Goal: Task Accomplishment & Management: Use online tool/utility

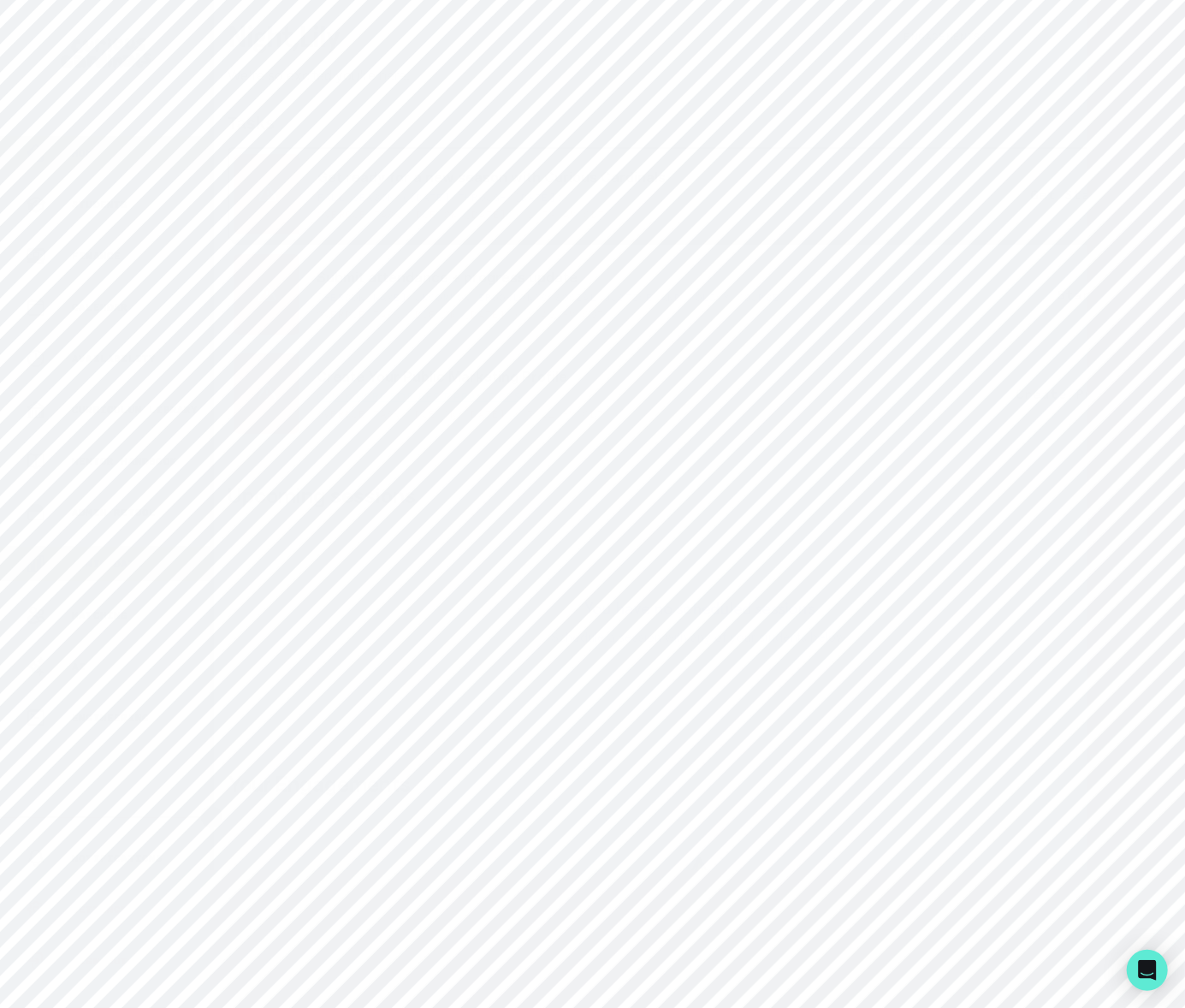
click at [111, 563] on p "Admin Data" at bounding box center [106, 563] width 70 height 14
click at [332, 218] on input "Search user by name or email" at bounding box center [699, 196] width 916 height 43
type input "skye"
click at [364, 374] on button "[PERSON_NAME]" at bounding box center [360, 366] width 111 height 17
click at [744, 497] on p "Engagements" at bounding box center [748, 493] width 94 height 20
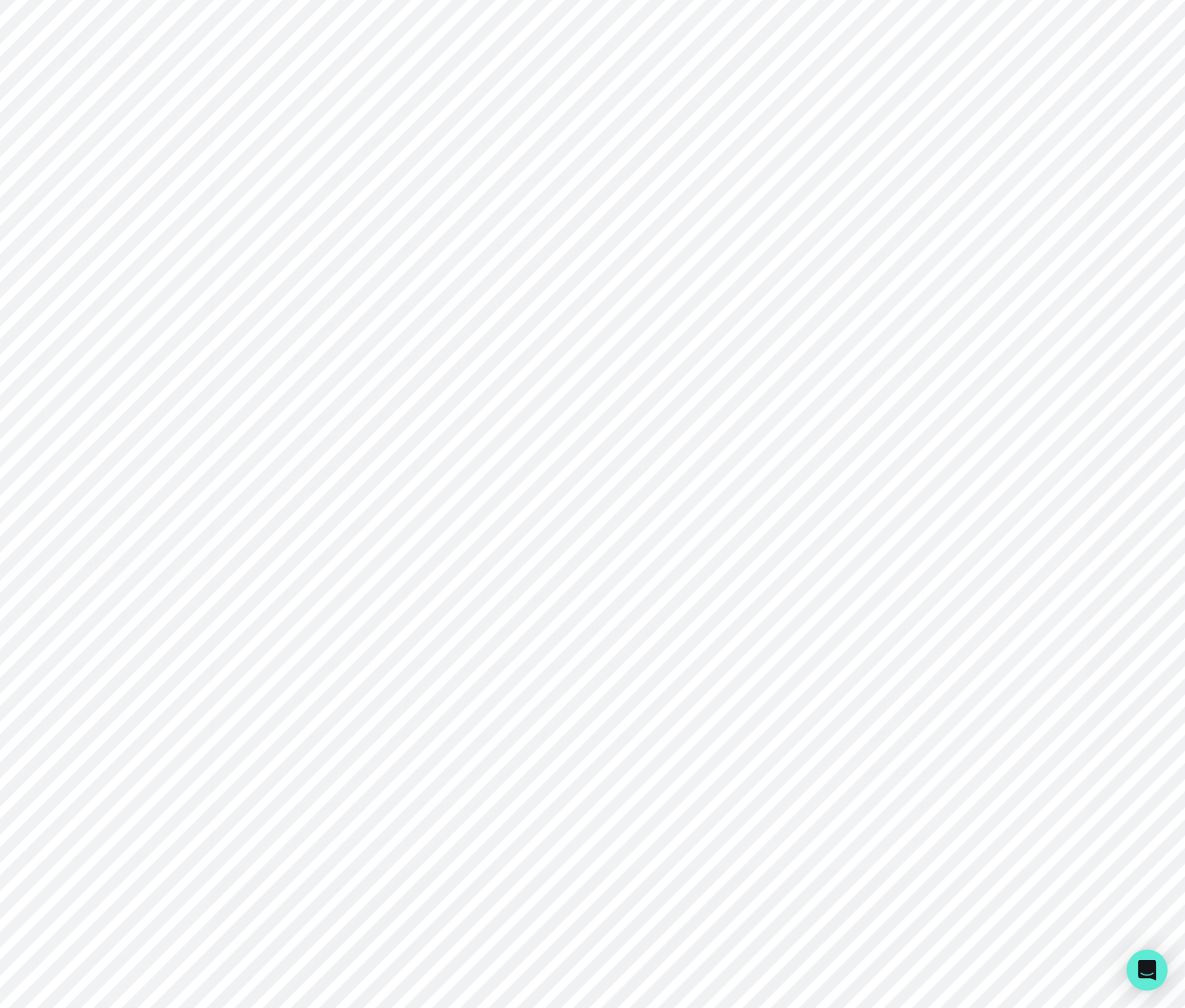
scroll to position [932, 0]
click at [1102, 776] on icon "button" at bounding box center [1106, 779] width 8 height 6
click at [1084, 775] on icon "button" at bounding box center [1092, 766] width 17 height 17
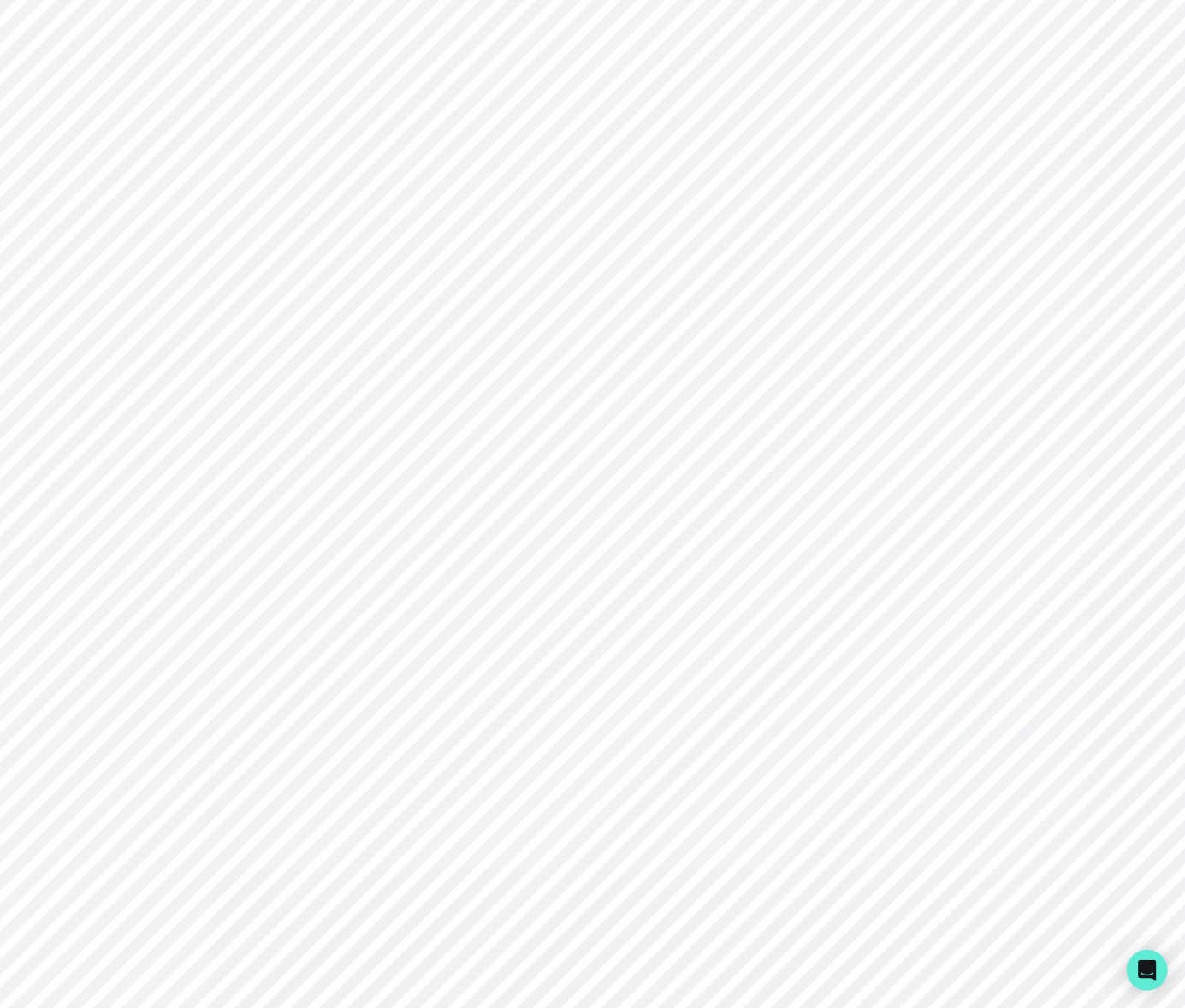
click at [1084, 319] on icon "button" at bounding box center [1092, 310] width 17 height 17
click at [1089, 26] on icon "button" at bounding box center [1092, 23] width 8 height 6
click at [1084, 448] on icon "button" at bounding box center [1092, 456] width 17 height 17
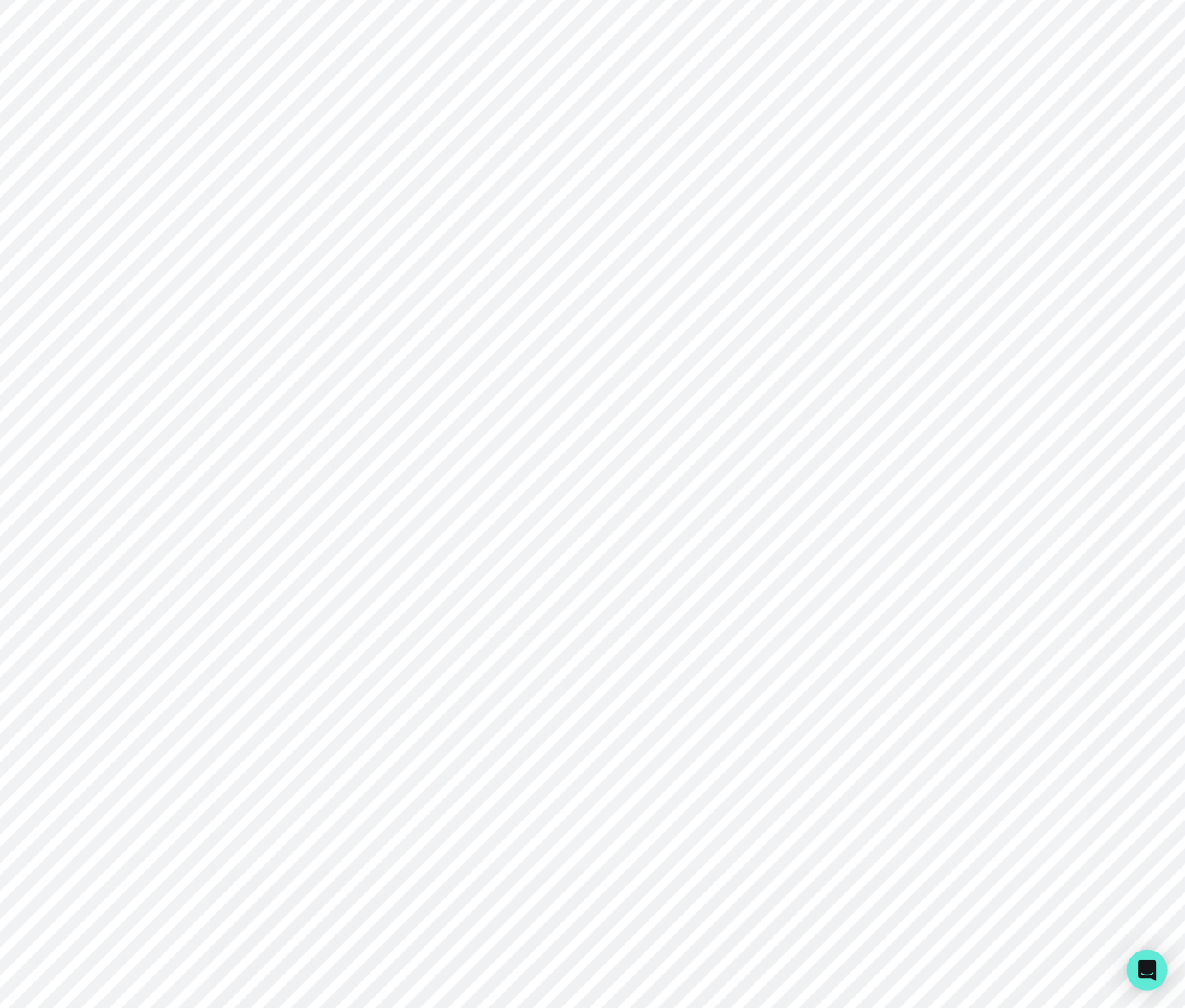
scroll to position [3970, 0]
click at [113, 563] on p "Admin Data" at bounding box center [106, 563] width 70 height 14
drag, startPoint x: 319, startPoint y: 210, endPoint x: 316, endPoint y: 220, distance: 10.4
click at [320, 212] on input "Search user by name or email" at bounding box center [699, 196] width 916 height 43
type input "[PERSON_NAME]"
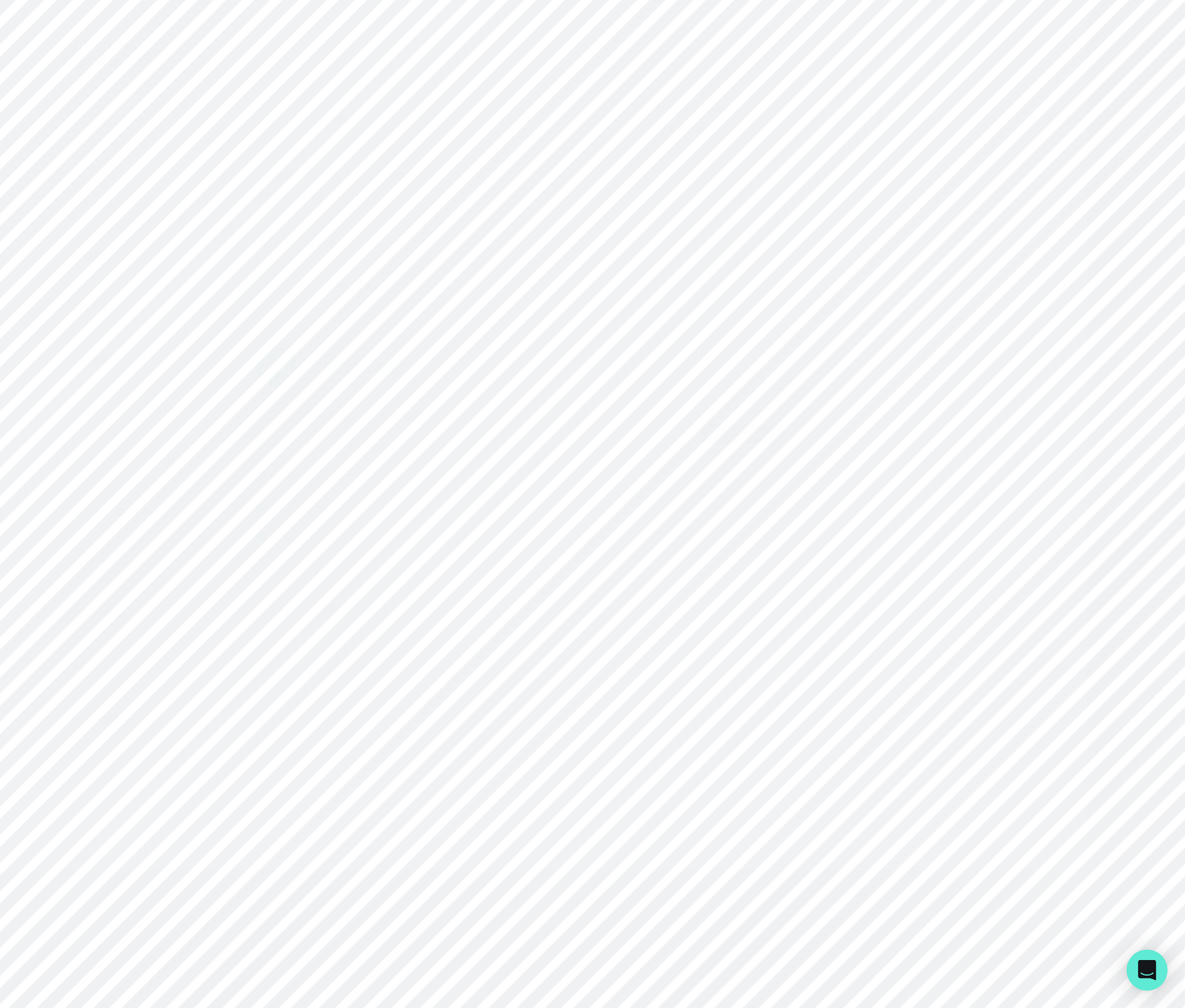
click at [378, 374] on button "[PERSON_NAME]" at bounding box center [360, 366] width 111 height 17
click at [781, 490] on p "Engagements" at bounding box center [748, 493] width 94 height 20
click at [1106, 626] on icon "button" at bounding box center [1106, 623] width 8 height 6
click at [1098, 169] on icon "button" at bounding box center [1106, 175] width 17 height 17
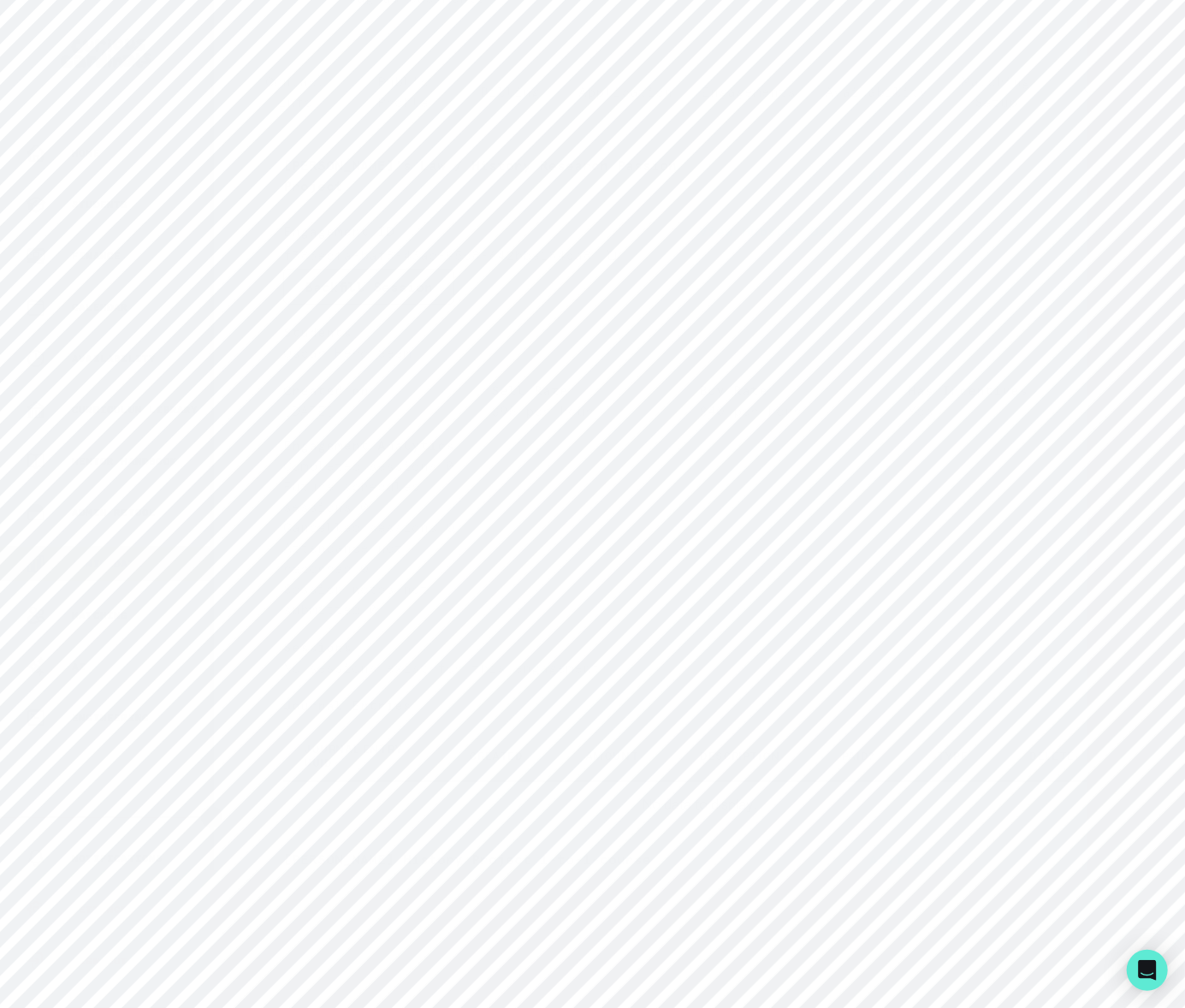
click at [1098, 167] on icon "button" at bounding box center [1106, 175] width 17 height 17
click at [1103, 626] on icon "button" at bounding box center [1106, 623] width 17 height 17
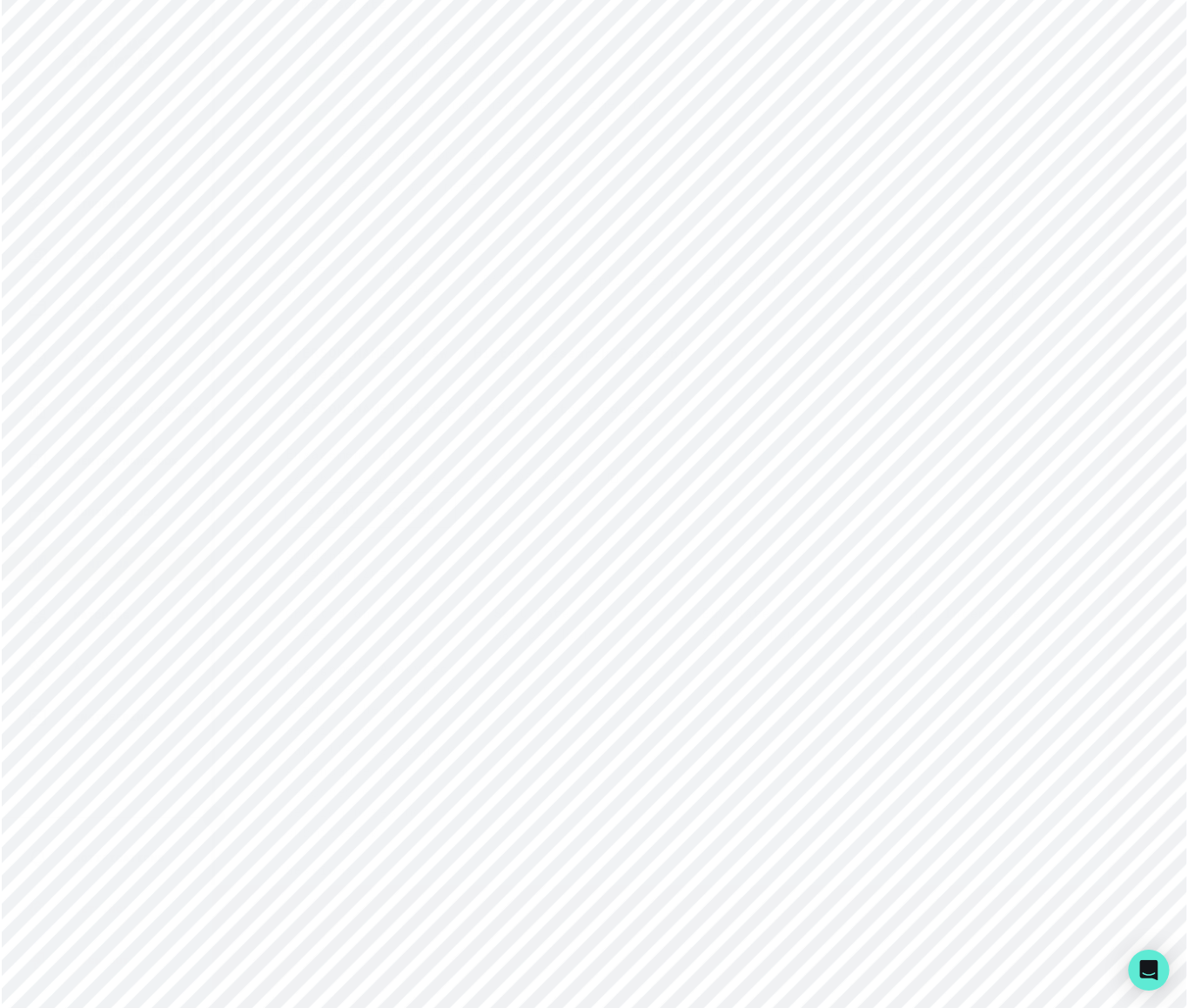
scroll to position [49, 0]
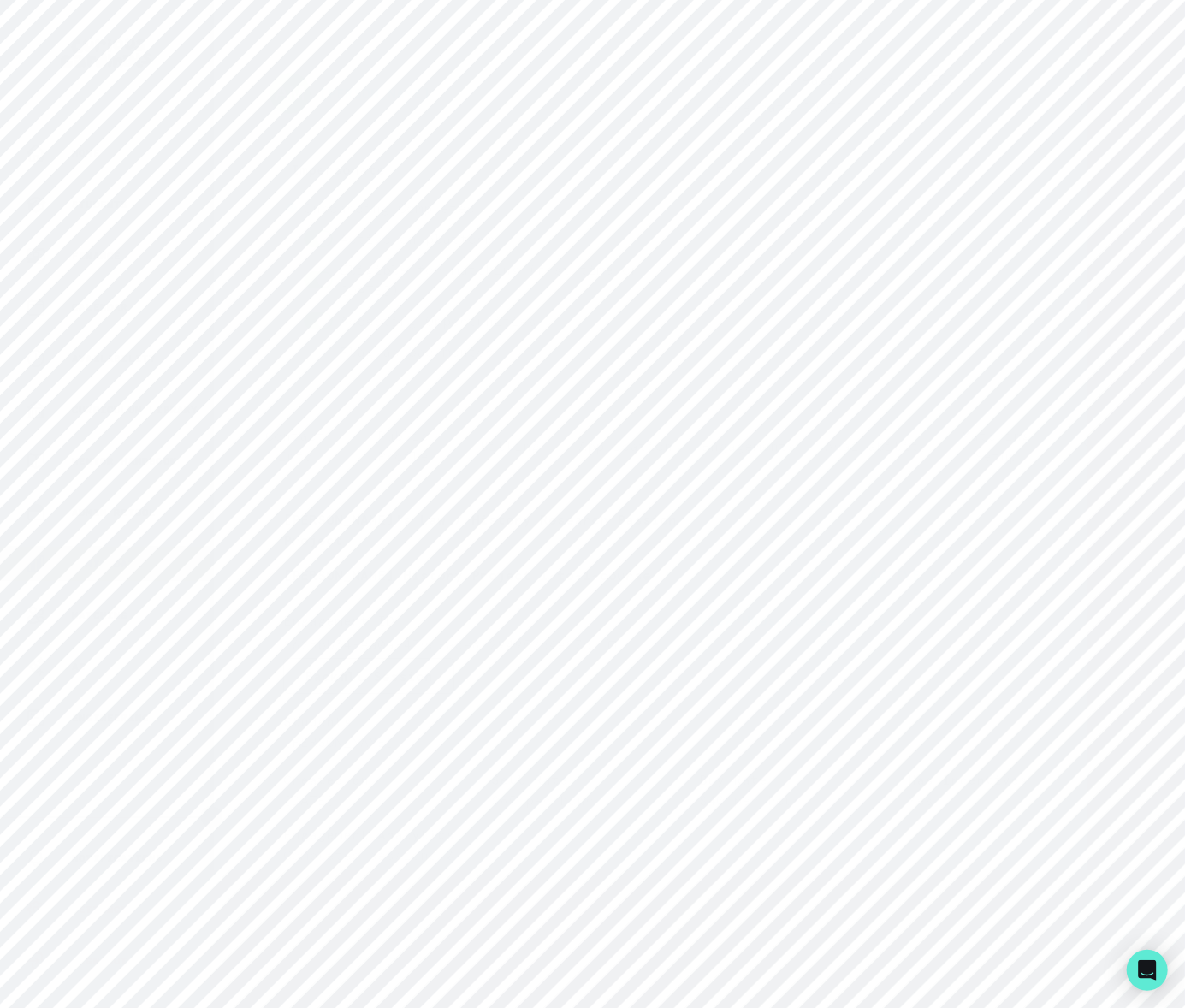
drag, startPoint x: 388, startPoint y: 751, endPoint x: 278, endPoint y: 746, distance: 110.1
click at [278, 746] on div "Engagement ID 1628bb34-ea0a-47d6-ace8-294952d4e27d View Hubspot Deal Backfill S…" at bounding box center [699, 911] width 859 height 638
copy p "[PERSON_NAME]"
click at [155, 564] on div "Admin Data" at bounding box center [117, 563] width 184 height 20
click at [329, 217] on input "Search user by name or email" at bounding box center [699, 196] width 916 height 43
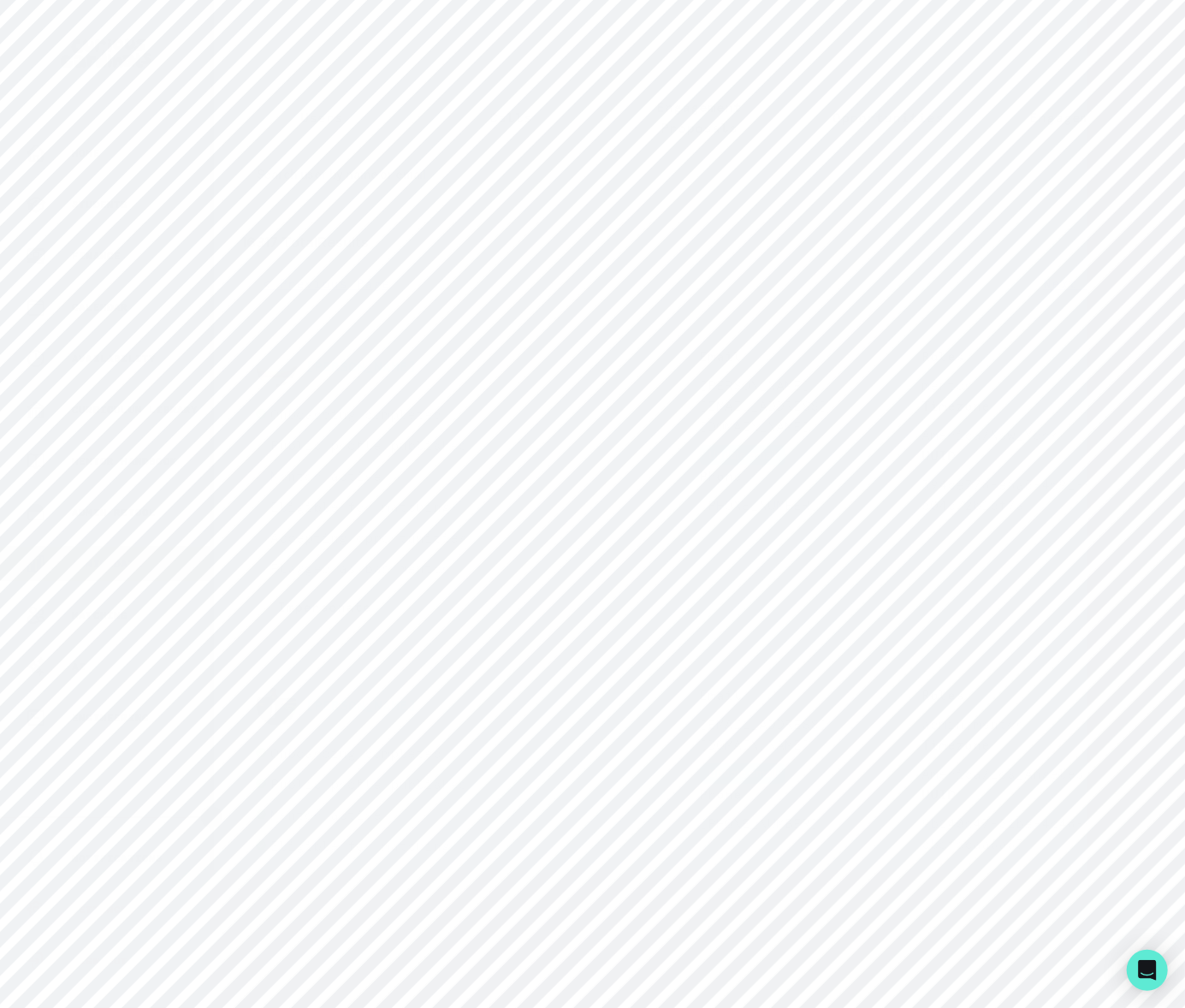
paste input "[PERSON_NAME]"
type input "[PERSON_NAME]"
click at [768, 493] on p "Engagements" at bounding box center [748, 493] width 94 height 20
click at [1102, 576] on icon "button" at bounding box center [1106, 577] width 17 height 17
drag, startPoint x: 438, startPoint y: 751, endPoint x: 268, endPoint y: 756, distance: 170.1
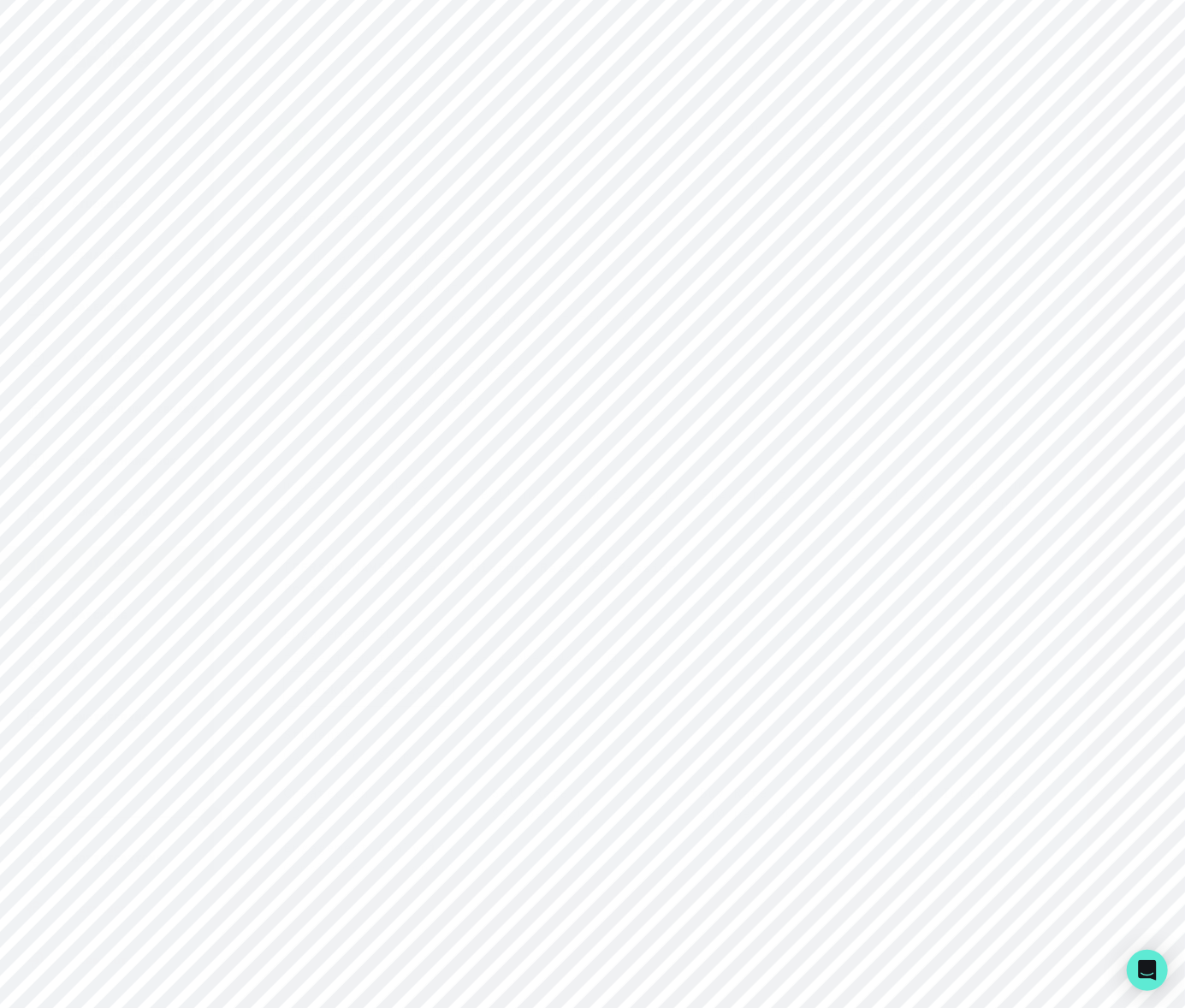
click at [268, 756] on div "[PERSON_NAME]'s Law / History Research Passion Project ACTIVE Engagement ID f38…" at bounding box center [699, 914] width 889 height 759
copy p "Oscar Hero Seem"
click at [142, 559] on p "Admin Data" at bounding box center [106, 563] width 70 height 14
click at [336, 218] on input "Search user by name or email" at bounding box center [699, 196] width 916 height 43
paste input "Oscar Hero Seem"
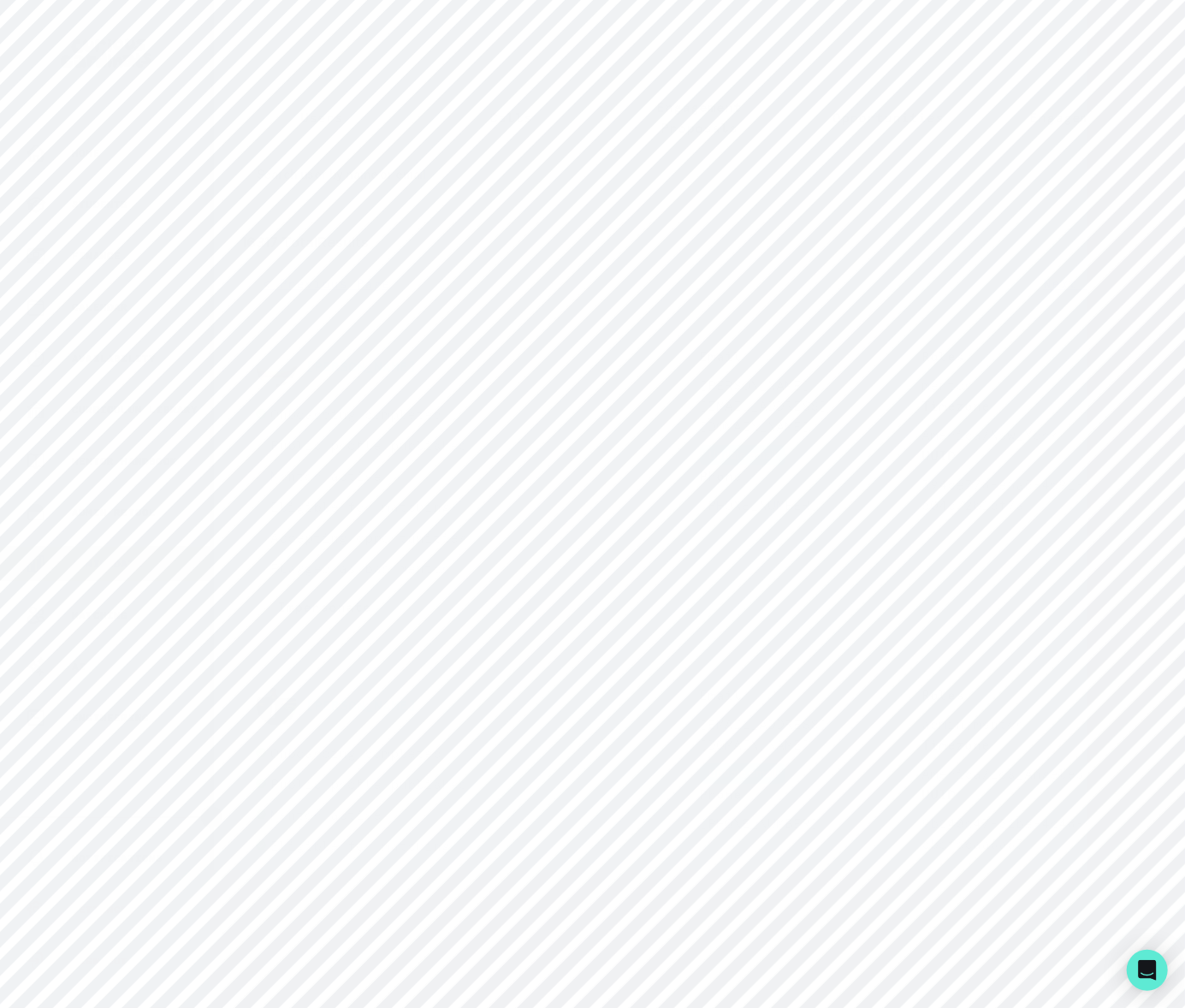
type input "Oscar Hero Seem"
drag, startPoint x: 700, startPoint y: 401, endPoint x: 787, endPoint y: 427, distance: 90.8
click at [785, 415] on p "[EMAIL_ADDRESS][DOMAIN_NAME]" at bounding box center [811, 394] width 222 height 41
copy p "[EMAIL_ADDRESS][DOMAIN_NAME]"
drag, startPoint x: 432, startPoint y: 209, endPoint x: 221, endPoint y: 222, distance: 211.4
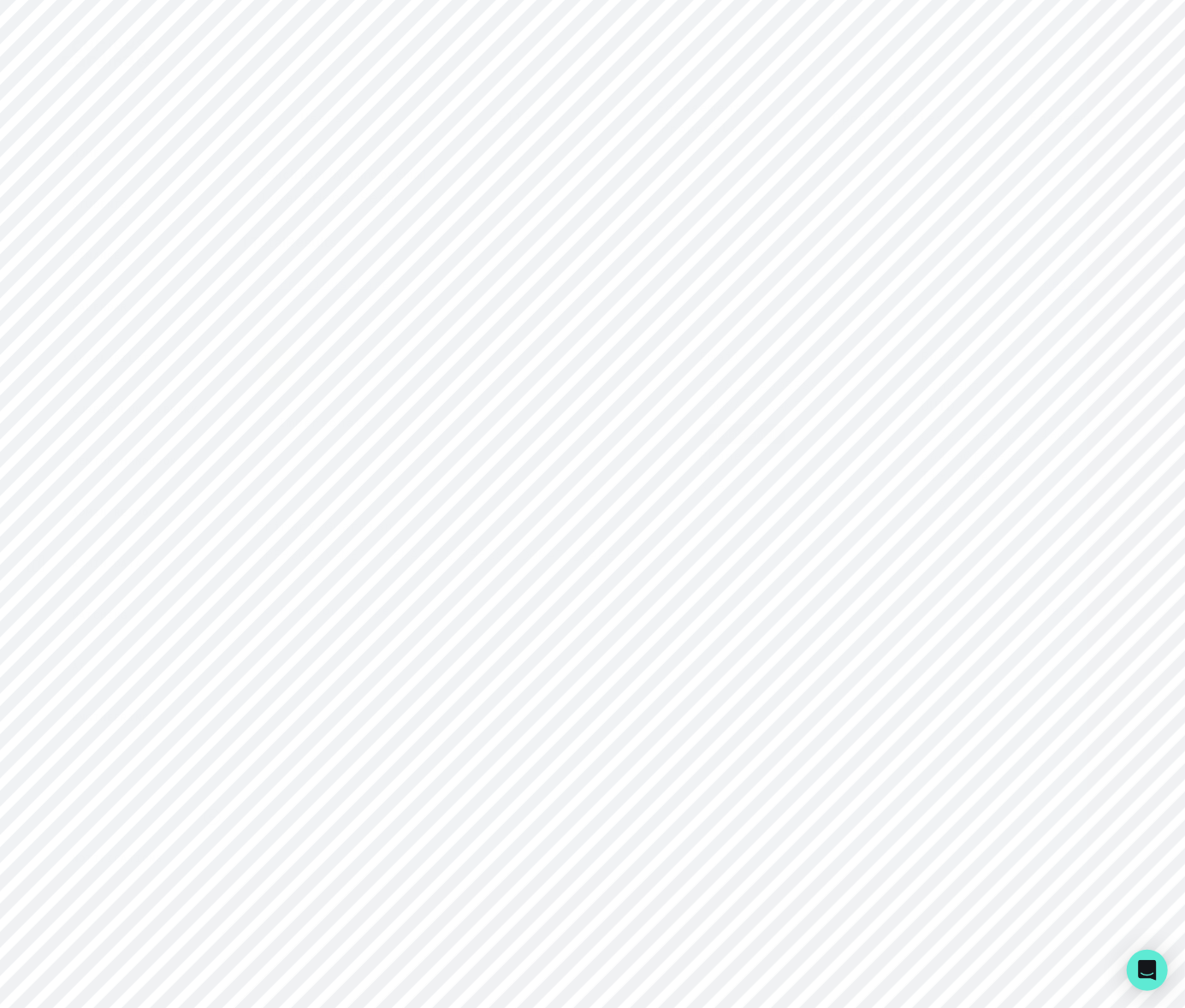
click at [221, 223] on main "Users Calls Engagement Proposals Opportunities Engagements Oscar Hero Seem Sear…" at bounding box center [699, 504] width 970 height 1008
type input "[PERSON_NAME]"
click at [343, 374] on button "[PERSON_NAME]" at bounding box center [360, 366] width 111 height 17
click at [348, 145] on link "[PERSON_NAME]" at bounding box center [374, 141] width 111 height 20
click at [828, 371] on icon "Sign in with Google (GSuite)" at bounding box center [823, 364] width 17 height 17
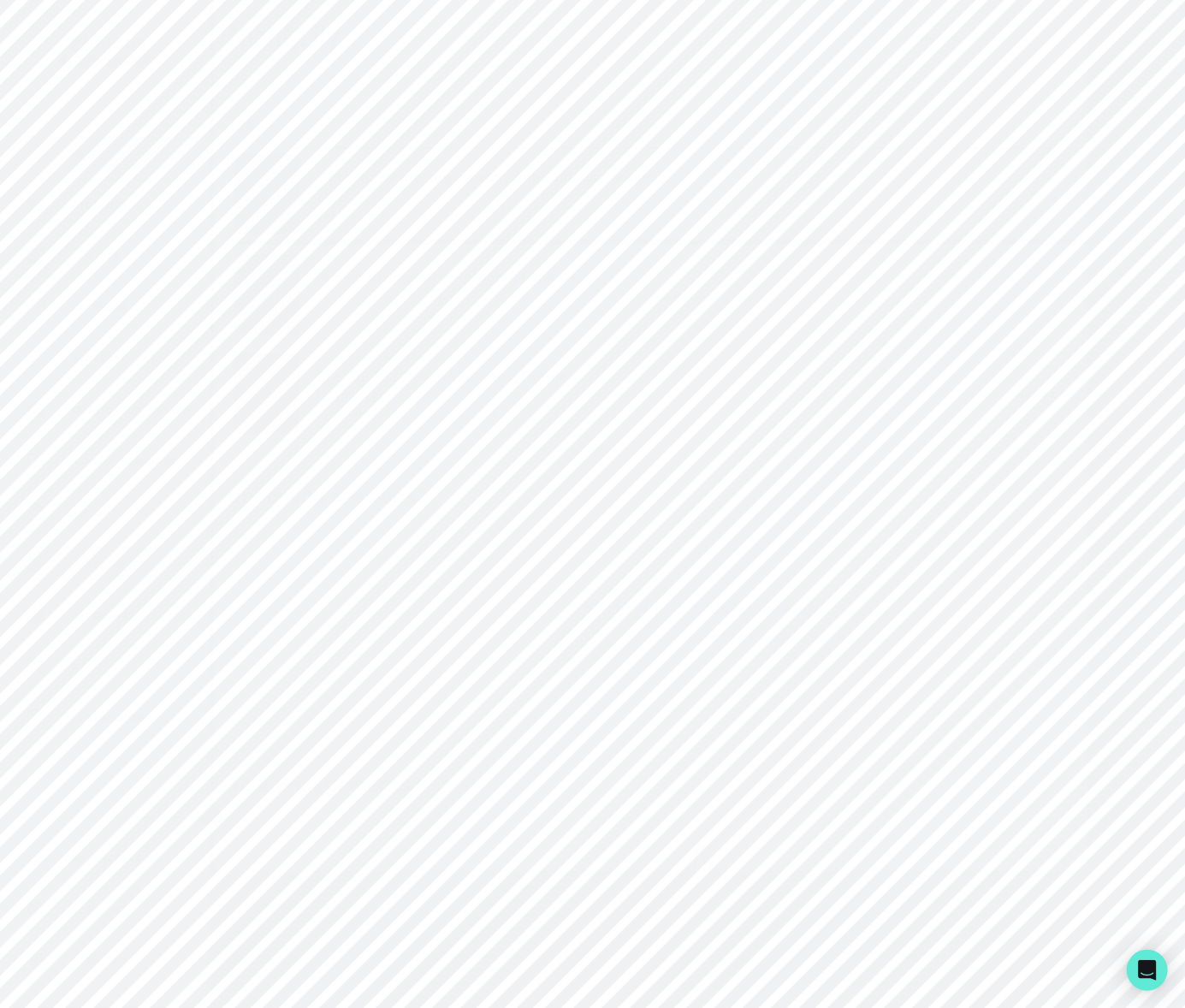
click at [115, 562] on p "Admin Data" at bounding box center [106, 563] width 70 height 14
click at [312, 218] on input "Search user by name or email" at bounding box center [699, 196] width 916 height 43
type input "[PERSON_NAME]"
click at [305, 625] on button "Impersonate" at bounding box center [324, 606] width 137 height 36
click at [380, 781] on button "Impersonate" at bounding box center [393, 786] width 112 height 34
